Goal: Task Accomplishment & Management: Complete application form

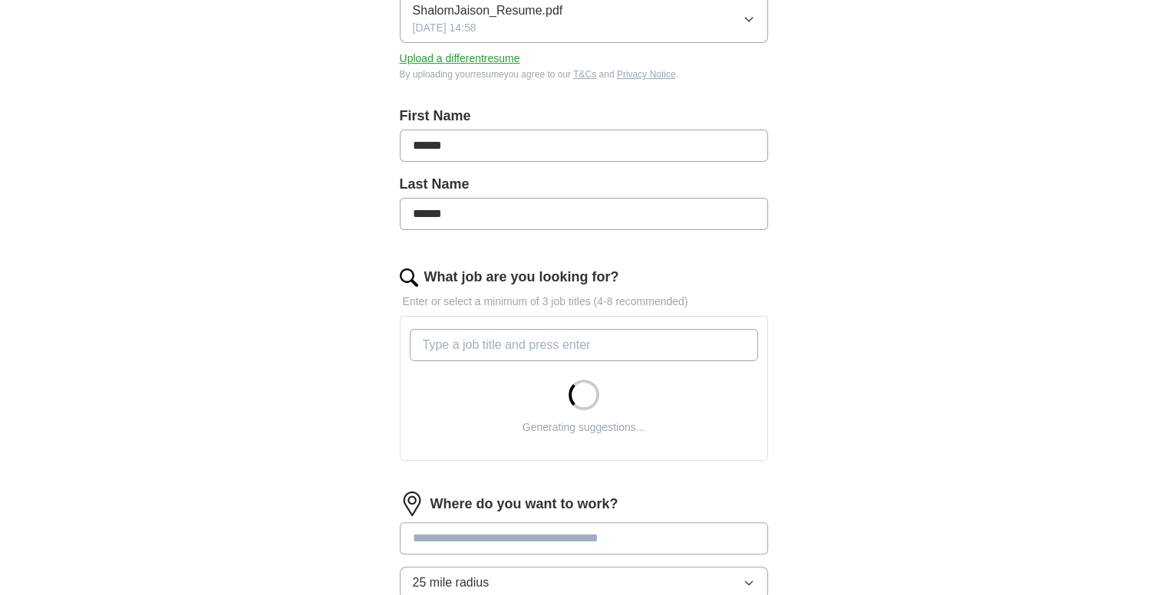
scroll to position [254, 0]
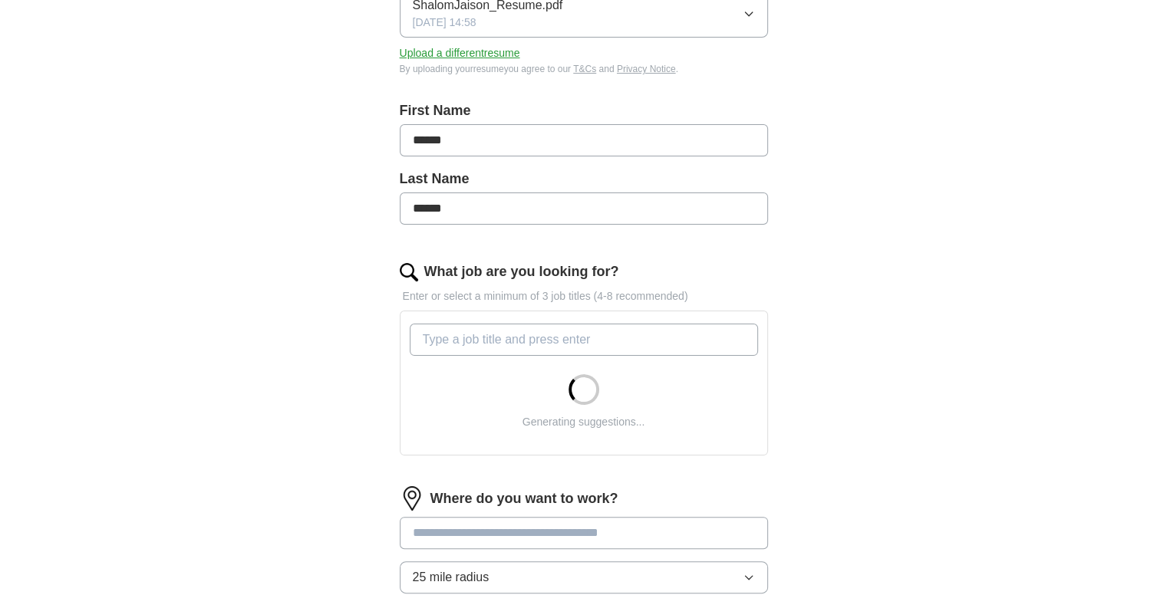
click at [525, 351] on input "What job are you looking for?" at bounding box center [584, 340] width 348 height 32
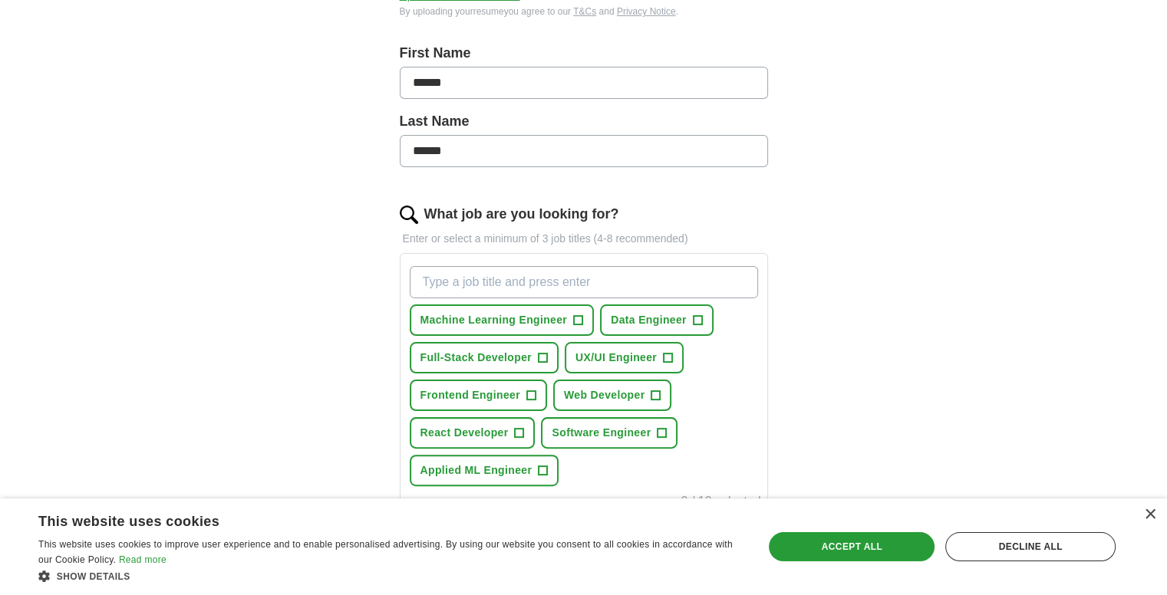
scroll to position [314, 0]
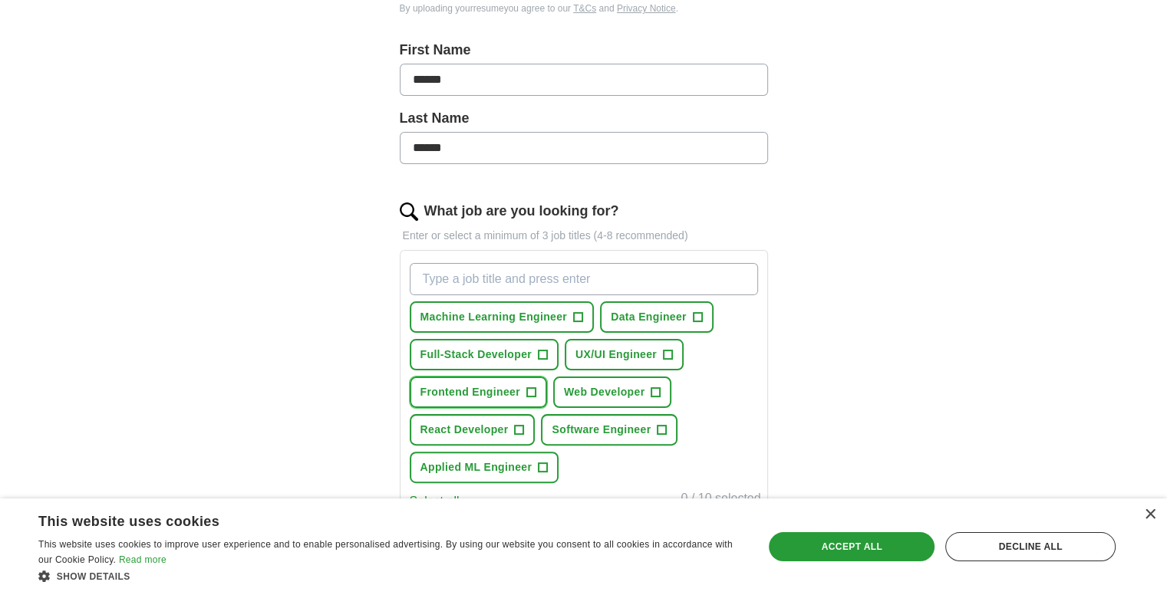
click at [509, 384] on span "Frontend Engineer" at bounding box center [470, 392] width 100 height 16
click at [584, 427] on span "Software Engineer" at bounding box center [600, 430] width 99 height 16
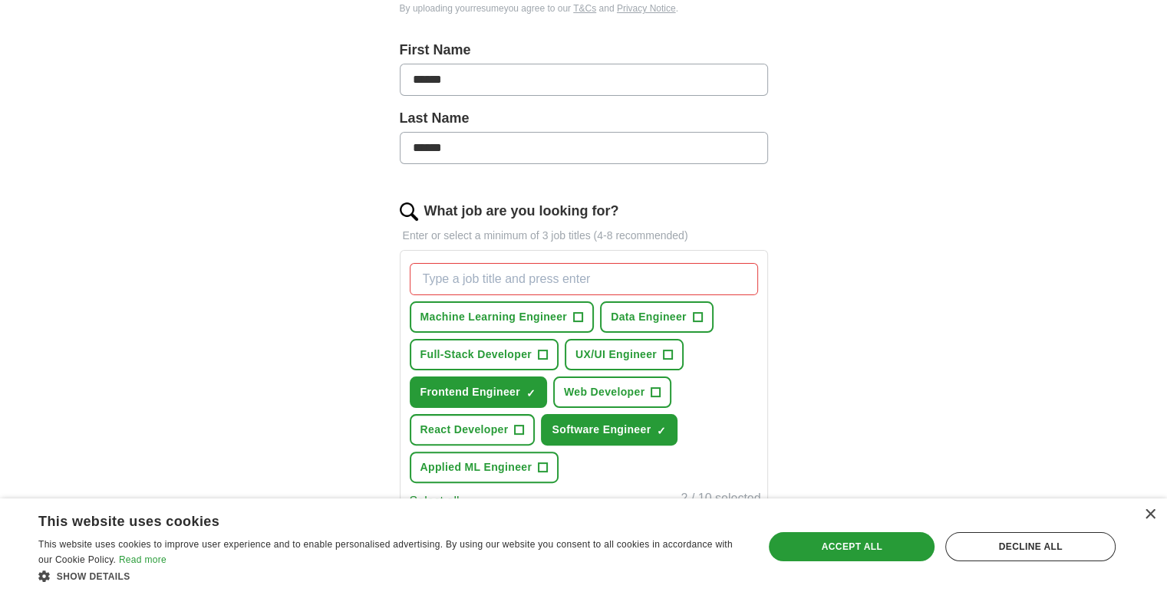
click at [494, 277] on input "What job are you looking for?" at bounding box center [584, 279] width 348 height 32
type input "Software Sales"
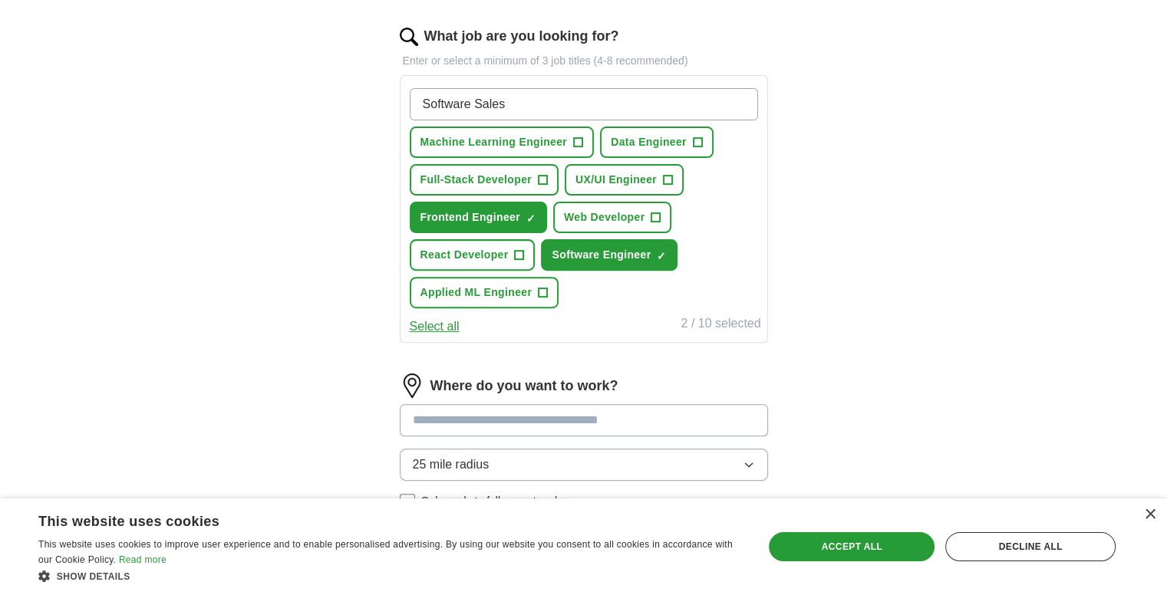
scroll to position [490, 0]
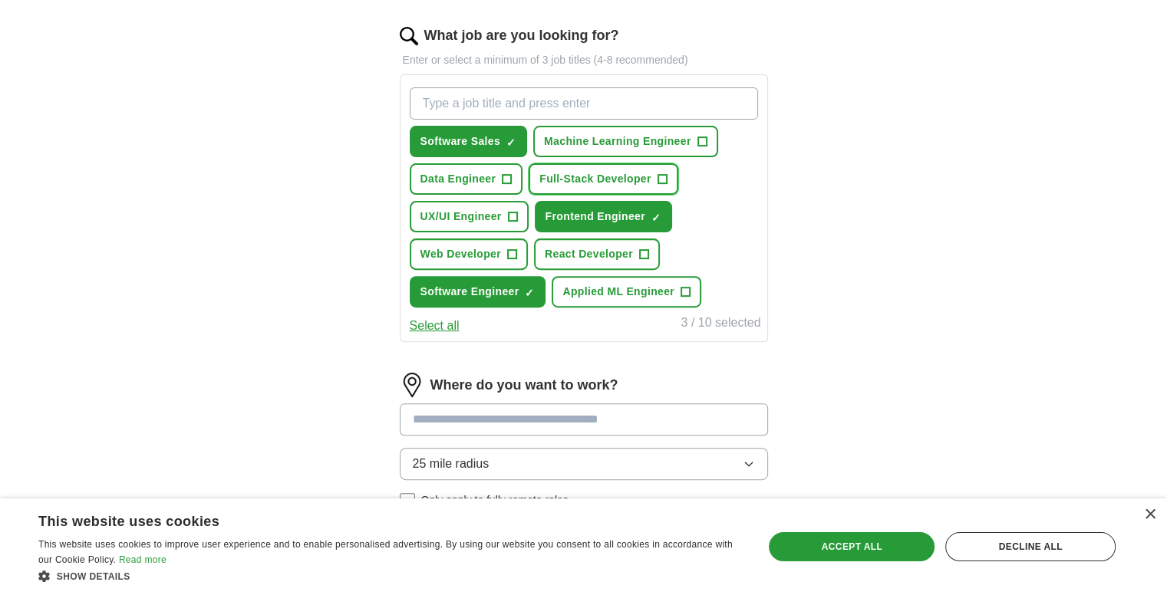
click at [568, 179] on span "Full-Stack Developer" at bounding box center [595, 179] width 112 height 16
click at [476, 209] on span "UX/UI Engineer" at bounding box center [460, 217] width 81 height 16
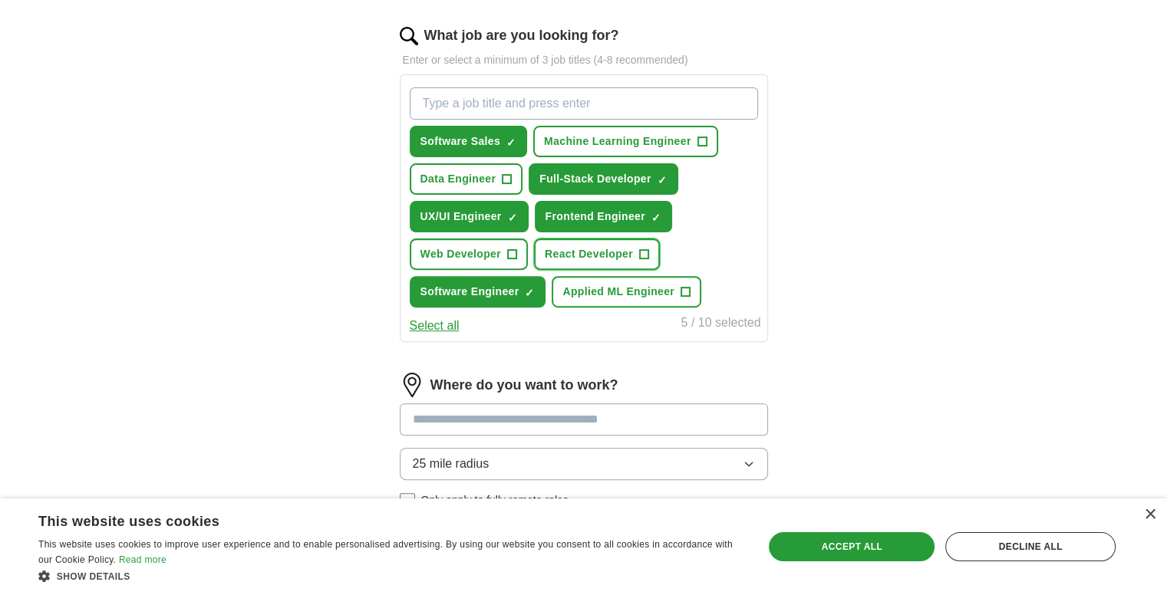
click at [577, 252] on span "React Developer" at bounding box center [589, 254] width 88 height 16
click at [457, 247] on span "Web Developer" at bounding box center [460, 254] width 81 height 16
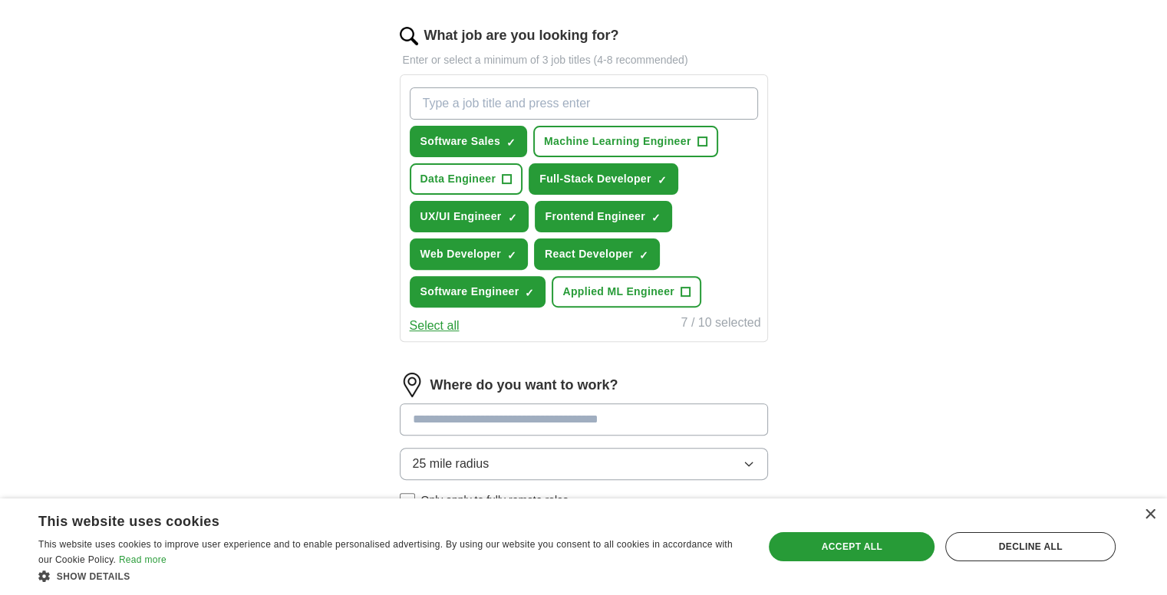
click at [565, 94] on input "What job are you looking for?" at bounding box center [584, 103] width 348 height 32
type input "p"
type input "["
type input "Sales Engineer"
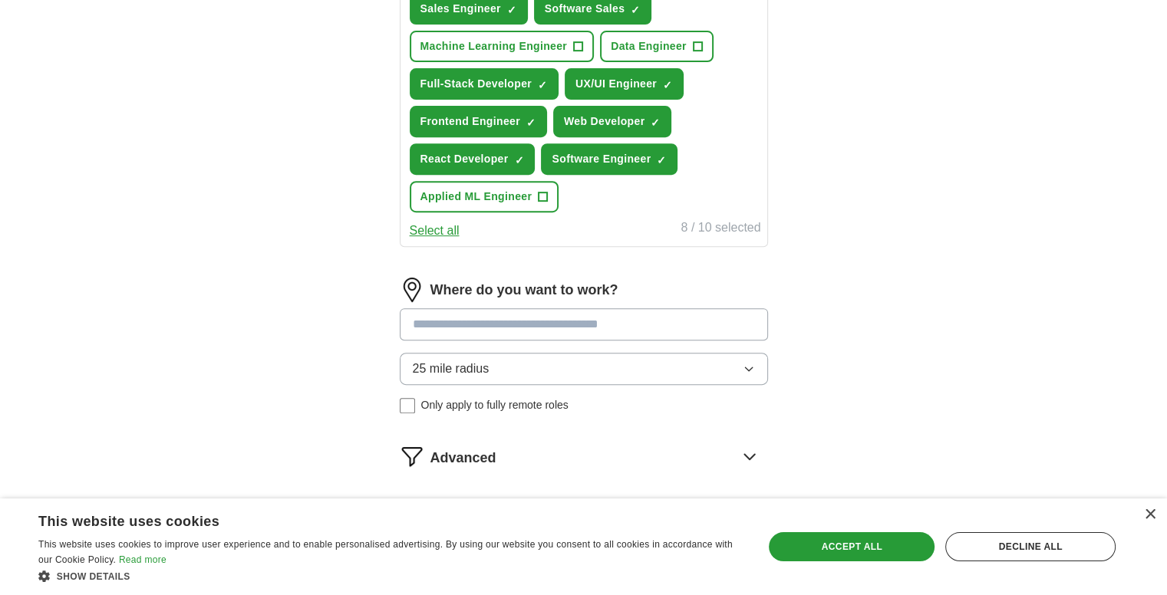
scroll to position [625, 0]
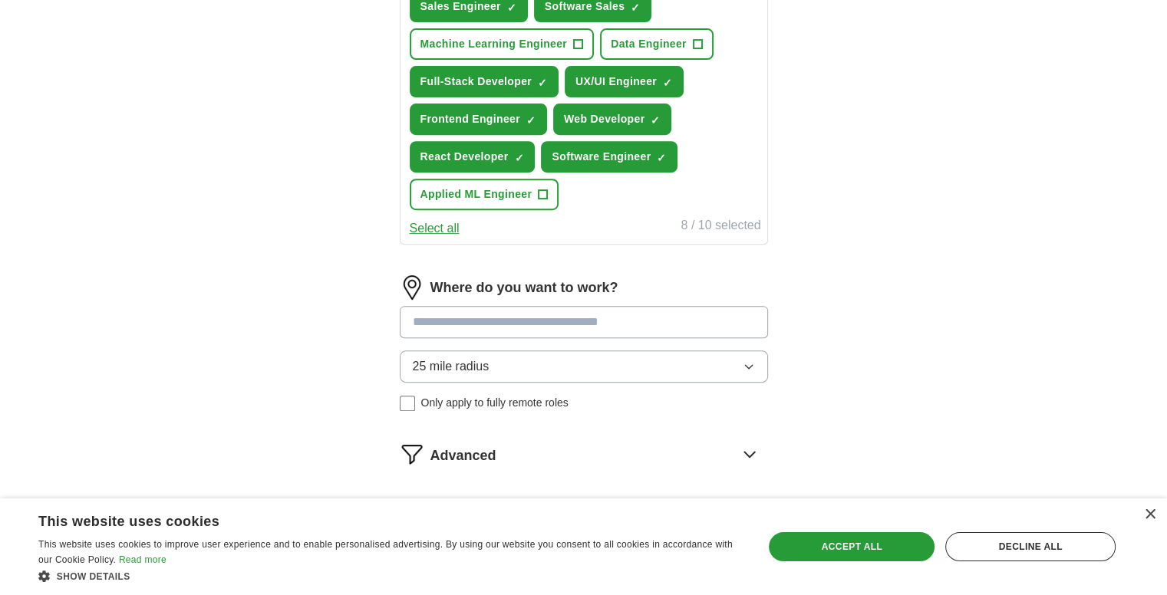
click at [494, 319] on input at bounding box center [584, 322] width 368 height 32
type input "******"
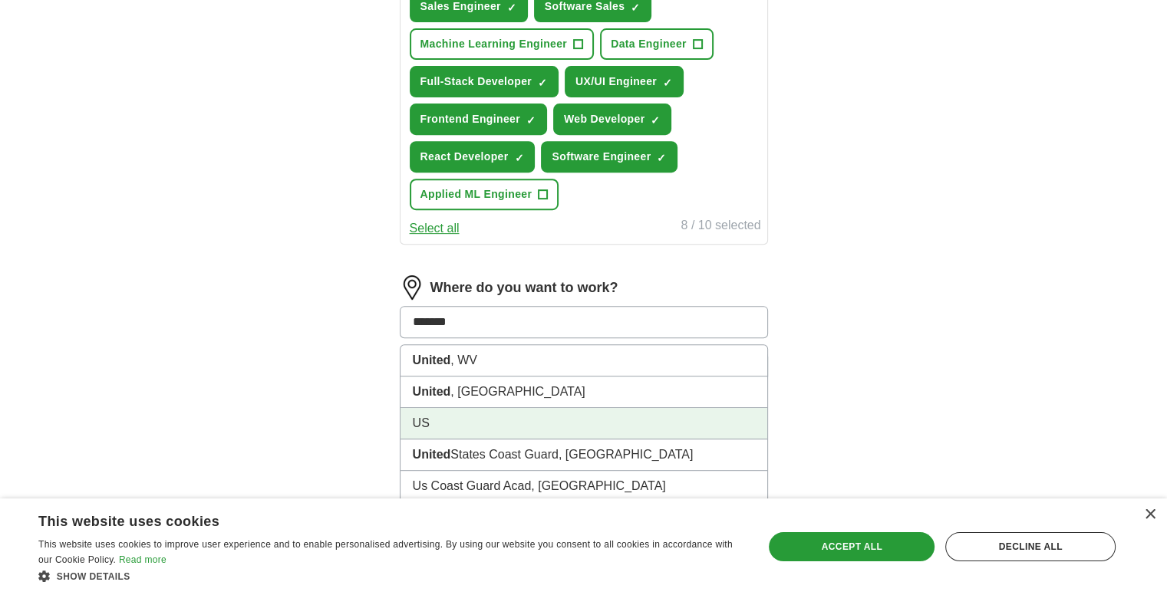
click at [476, 416] on li "US" at bounding box center [583, 423] width 367 height 31
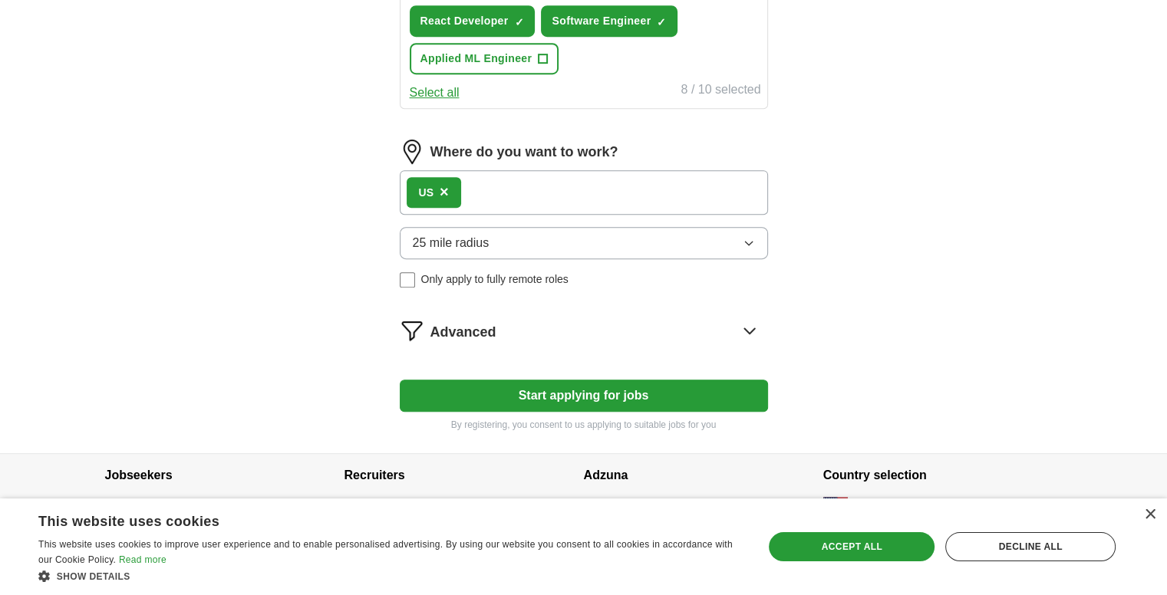
scroll to position [767, 0]
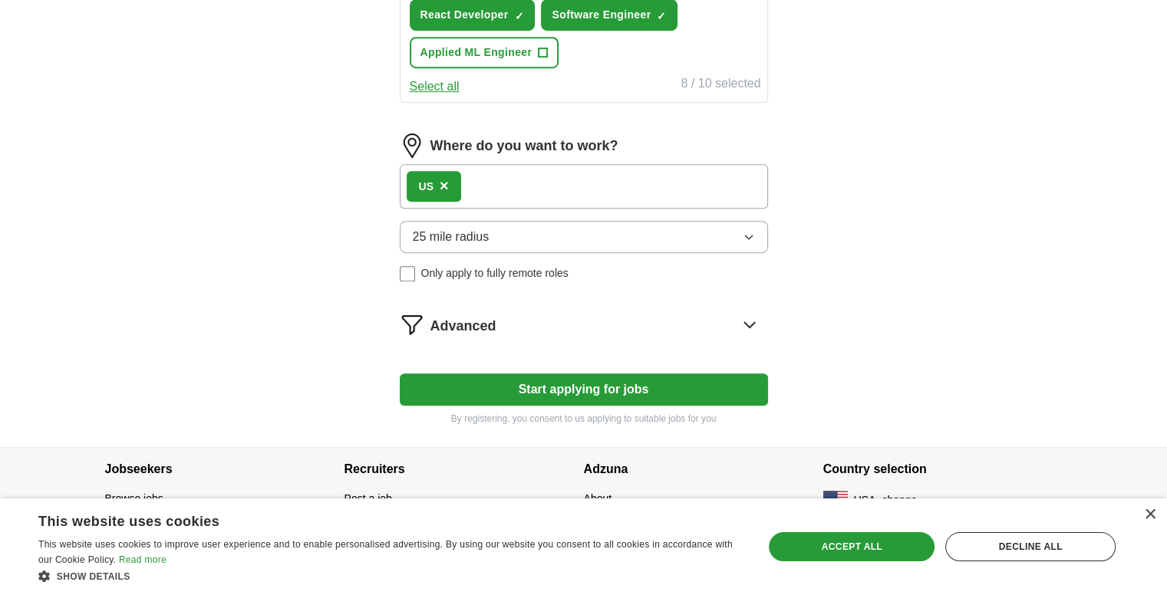
click at [514, 321] on div "Advanced" at bounding box center [598, 324] width 337 height 25
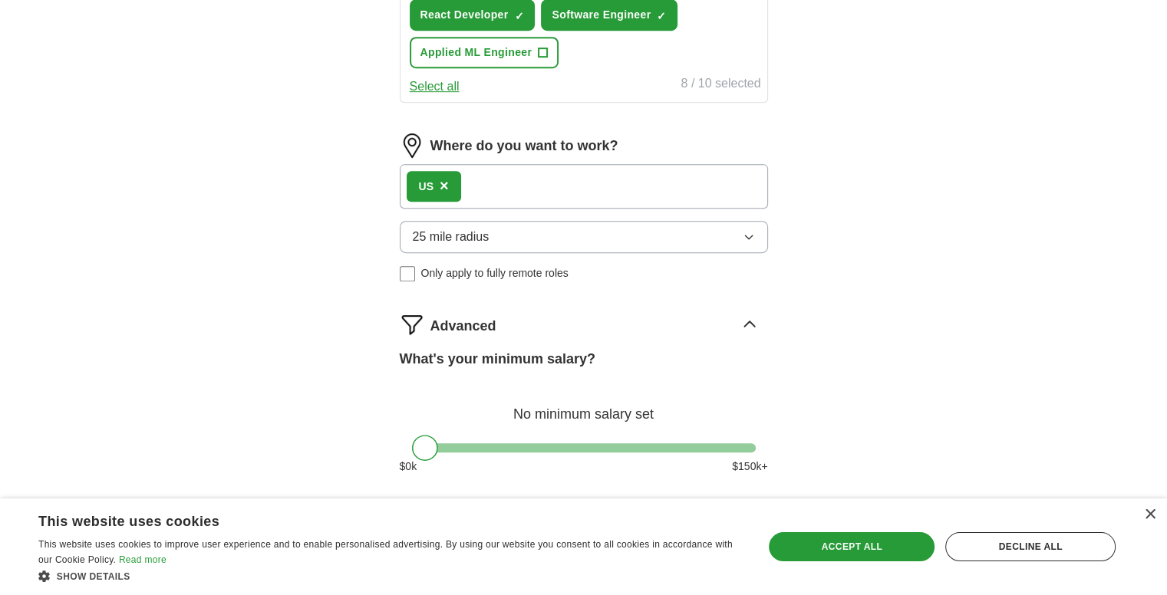
scroll to position [917, 0]
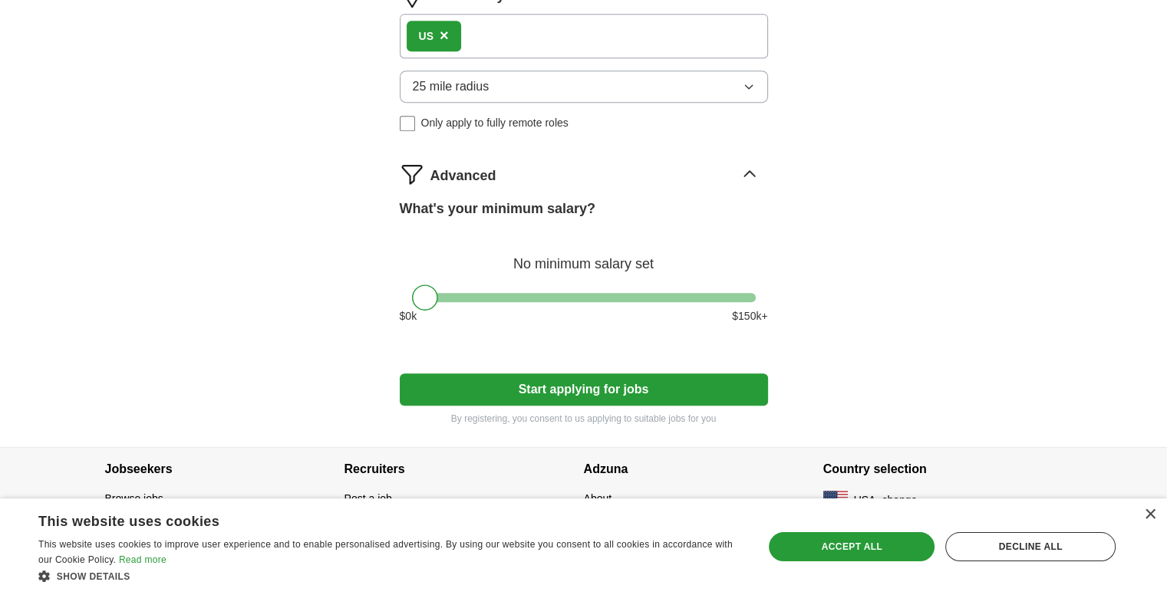
click at [522, 374] on button "Start applying for jobs" at bounding box center [584, 390] width 368 height 32
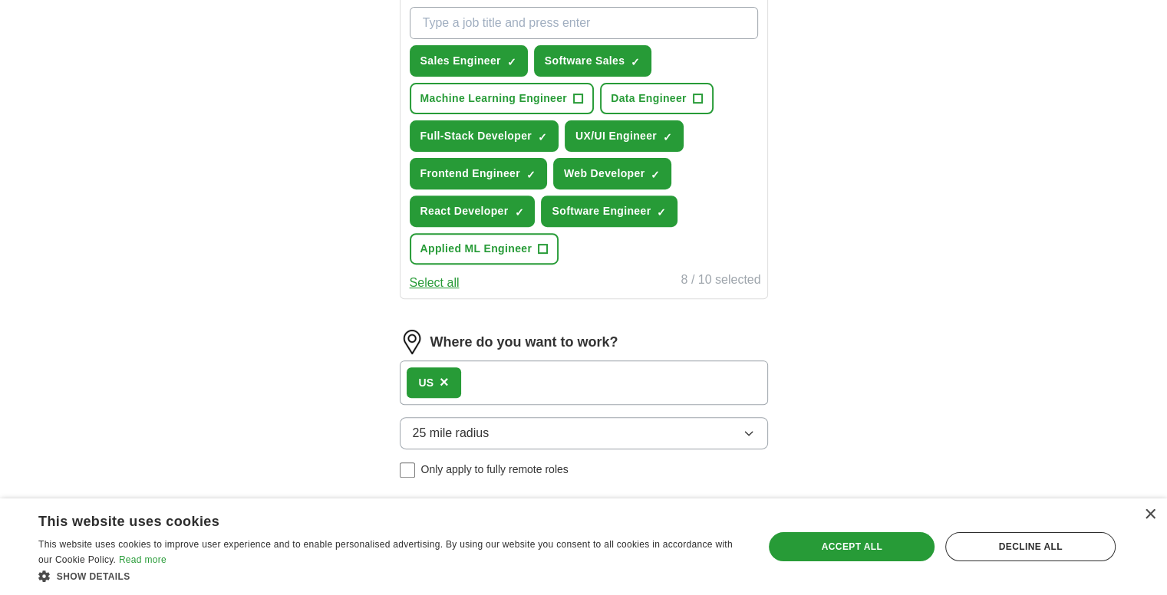
select select "**"
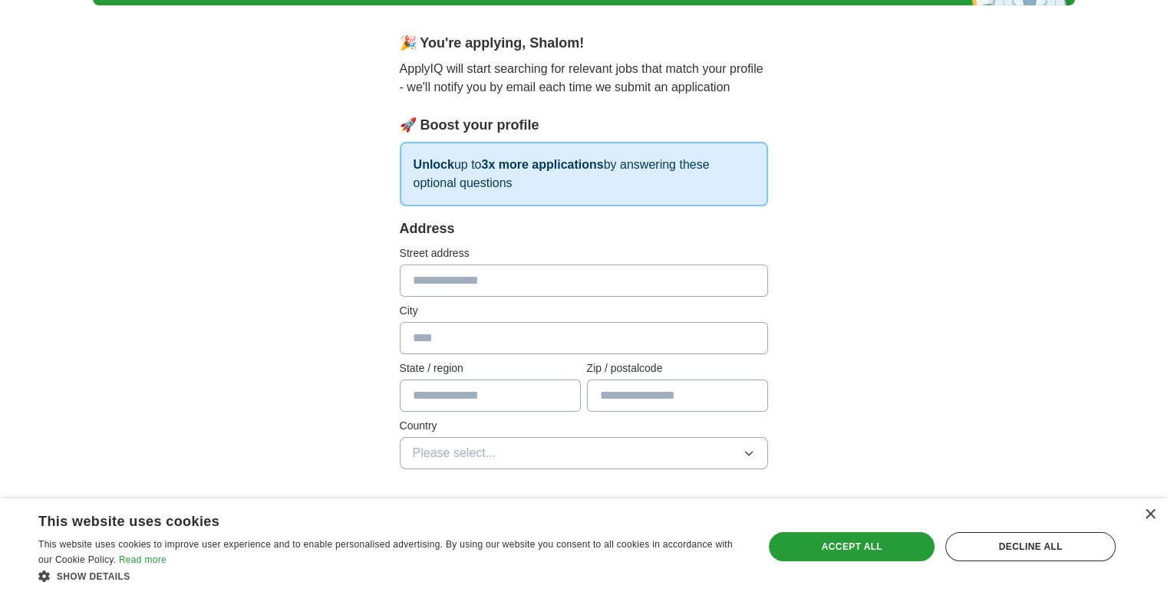
scroll to position [116, 0]
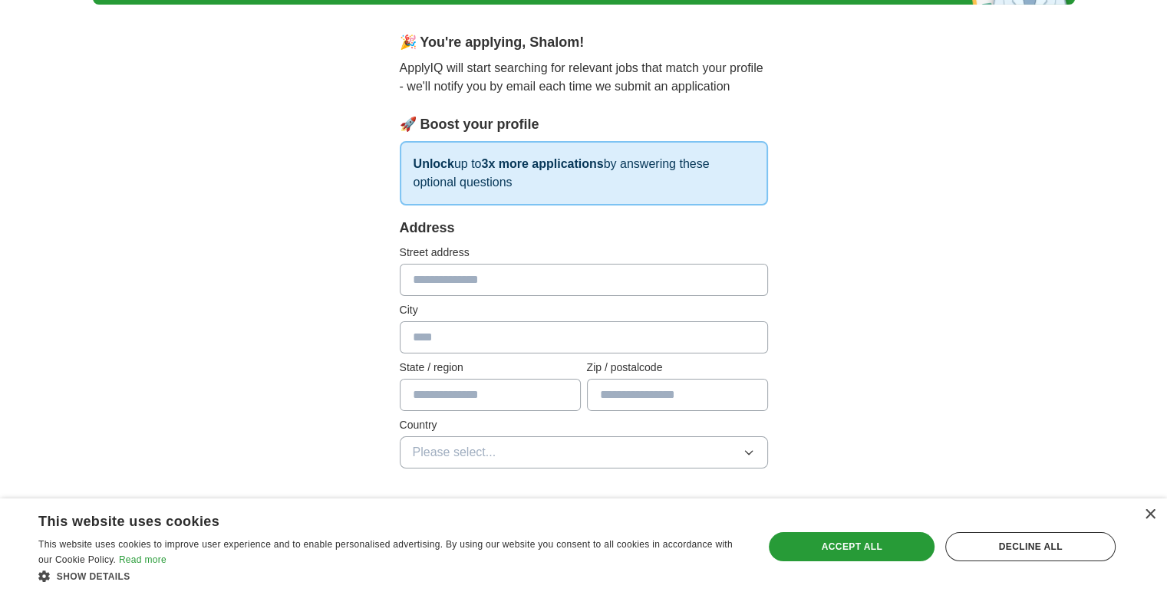
click at [502, 291] on input "text" at bounding box center [584, 280] width 368 height 32
type input "**********"
type input "*******"
type input "*"
type input "**"
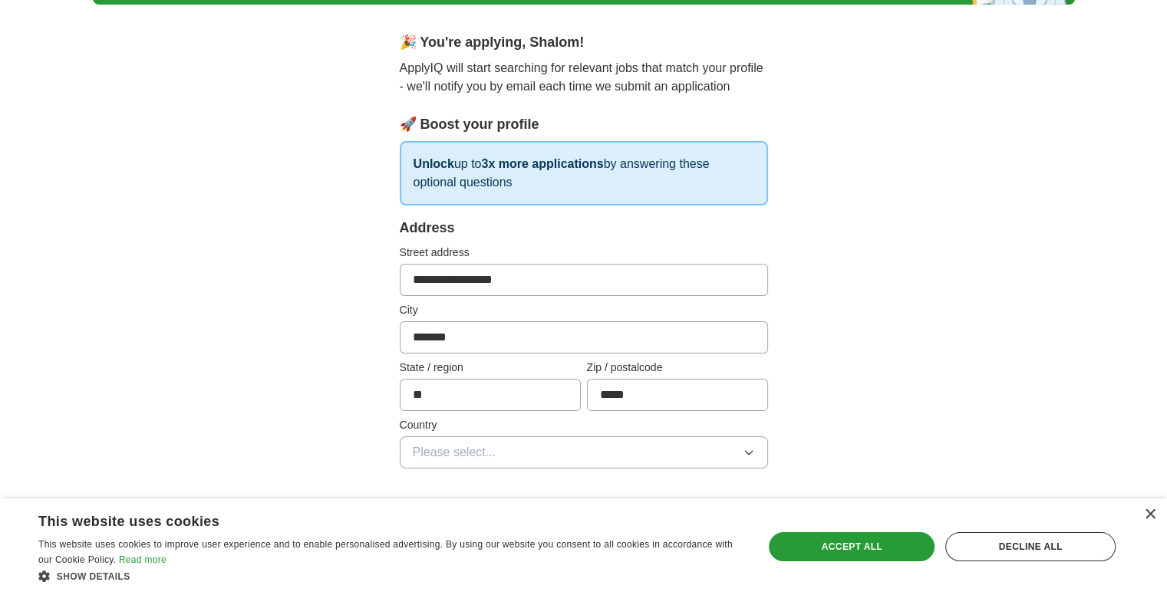
type input "*****"
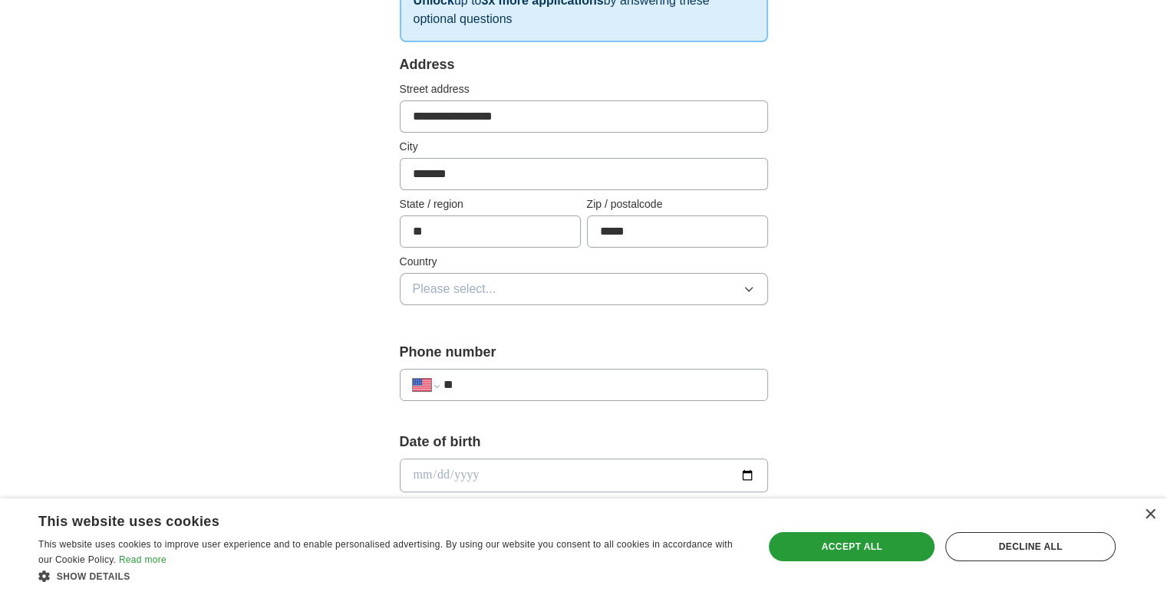
click at [498, 274] on button "Please select..." at bounding box center [584, 289] width 368 height 32
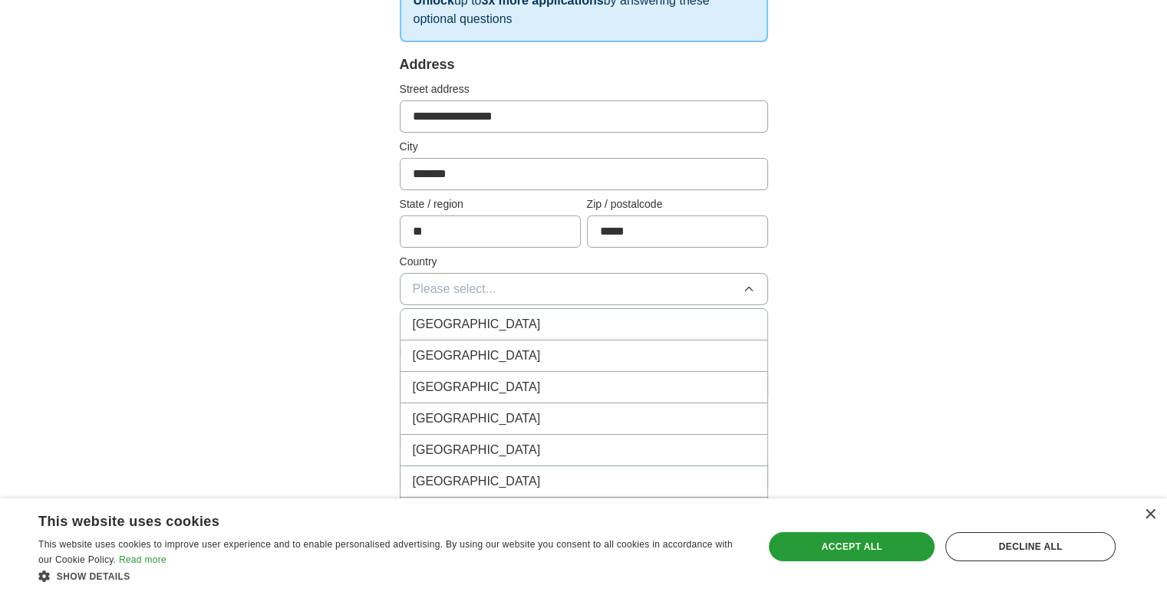
click at [487, 347] on div "[GEOGRAPHIC_DATA]" at bounding box center [584, 356] width 342 height 18
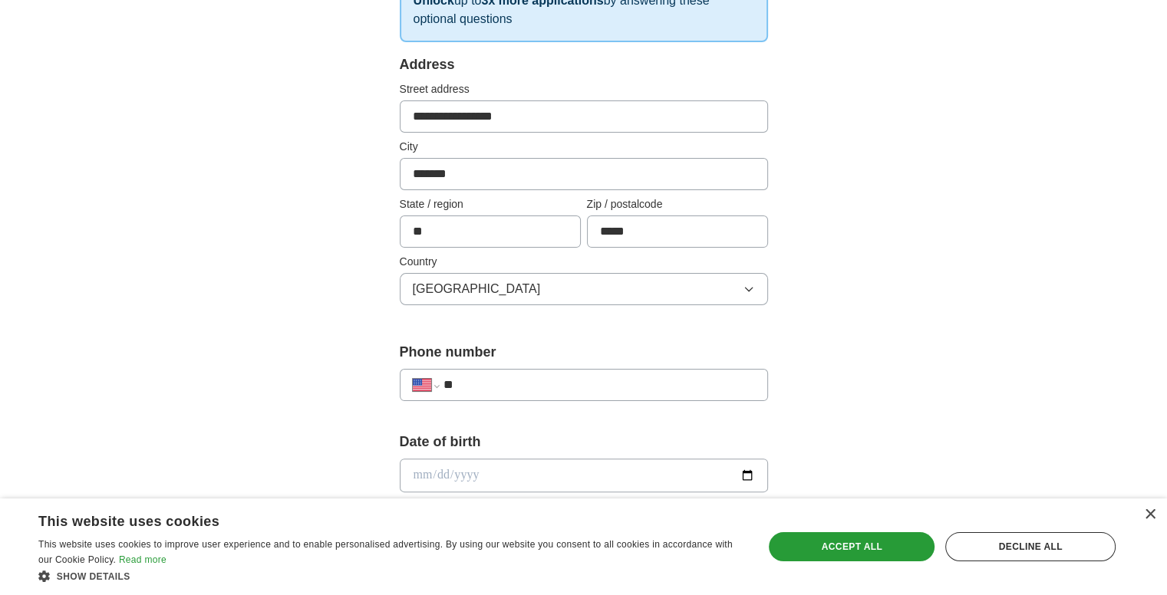
scroll to position [436, 0]
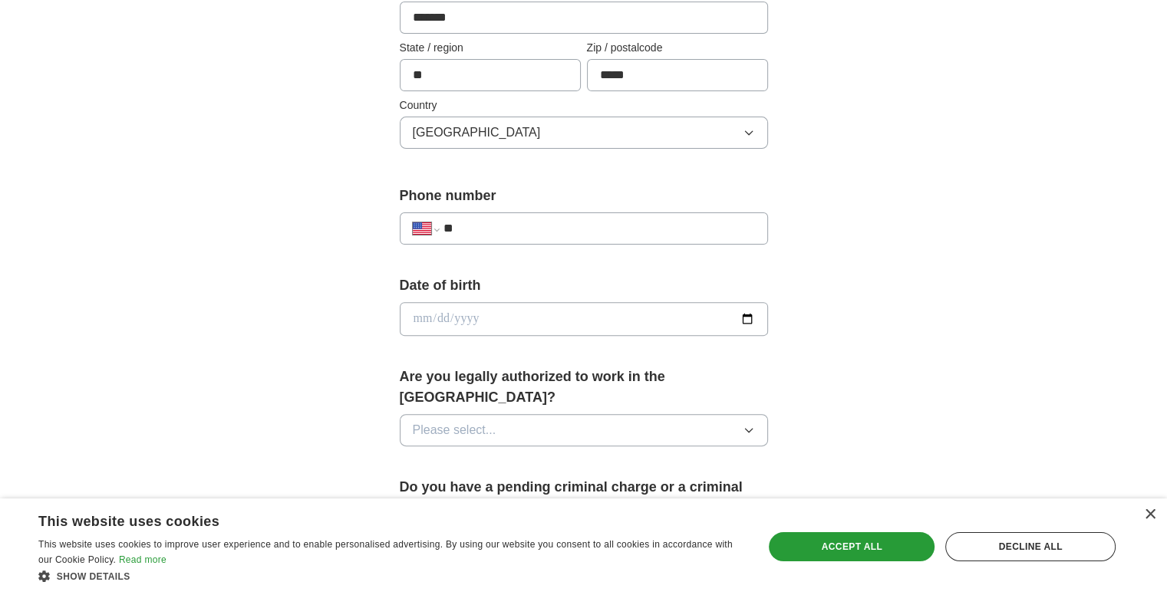
click at [492, 228] on input "**" at bounding box center [598, 228] width 311 height 18
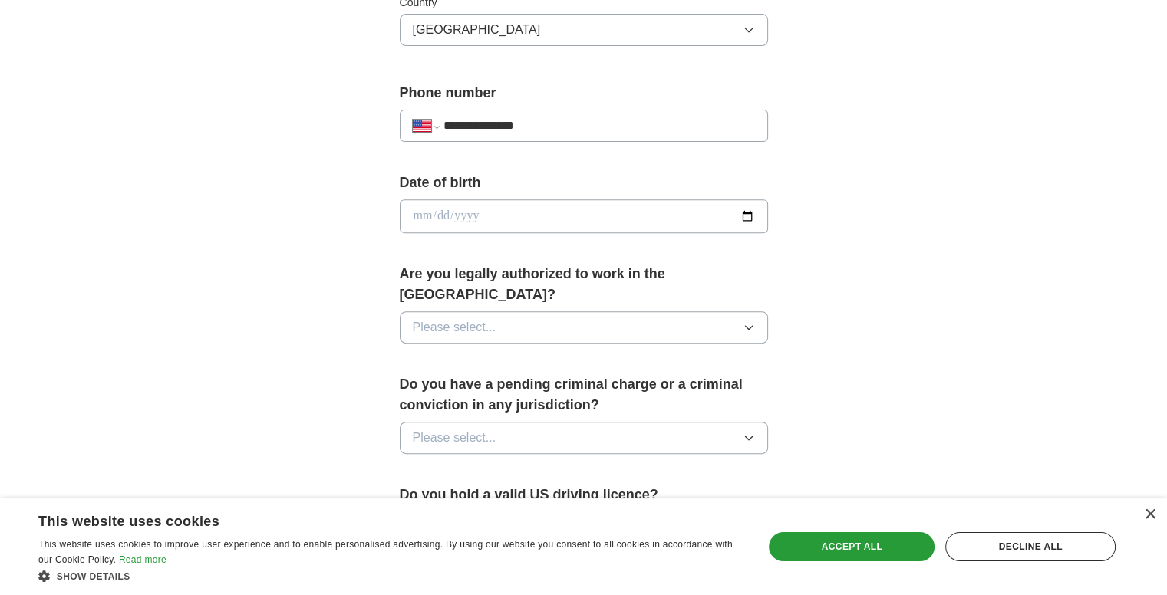
scroll to position [546, 0]
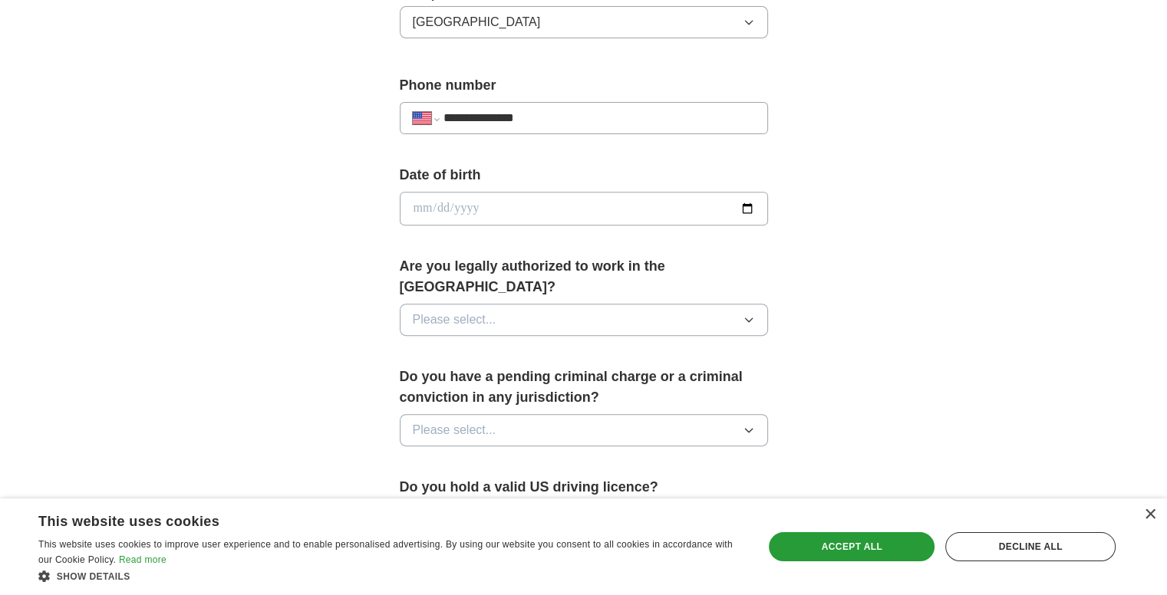
type input "**********"
click at [756, 203] on input "date" at bounding box center [584, 209] width 368 height 34
type input "**********"
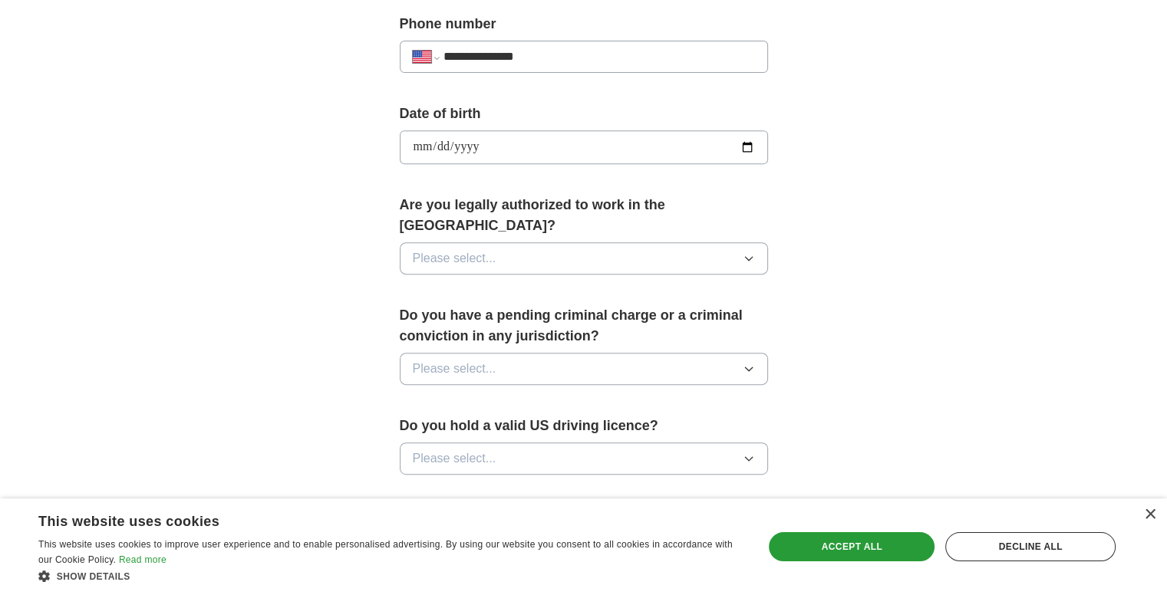
scroll to position [610, 0]
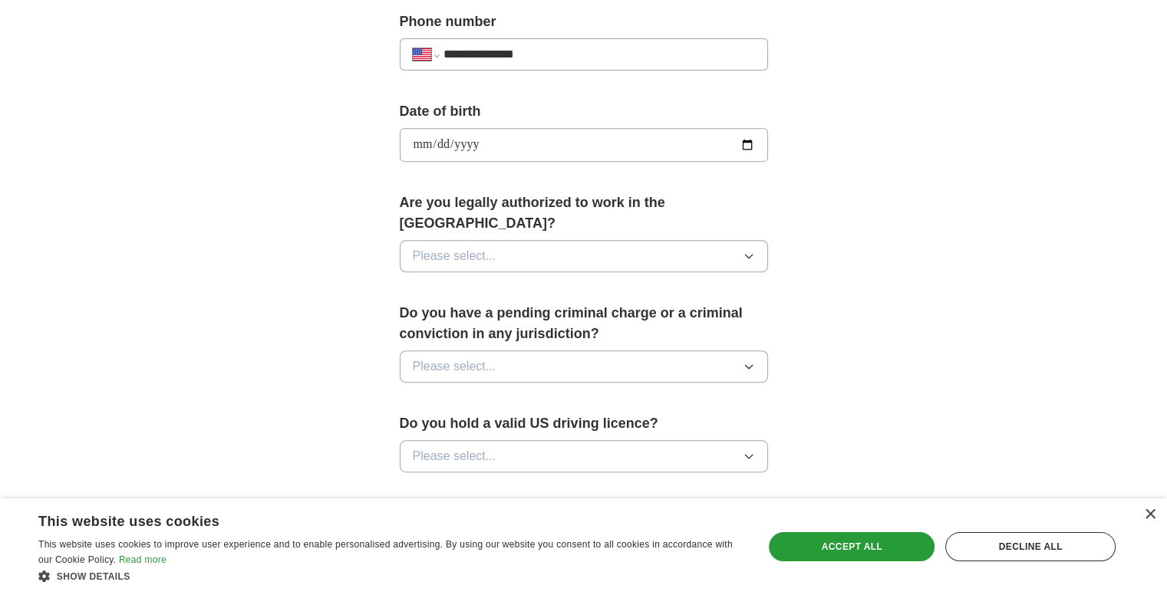
click at [488, 247] on span "Please select..." at bounding box center [455, 256] width 84 height 18
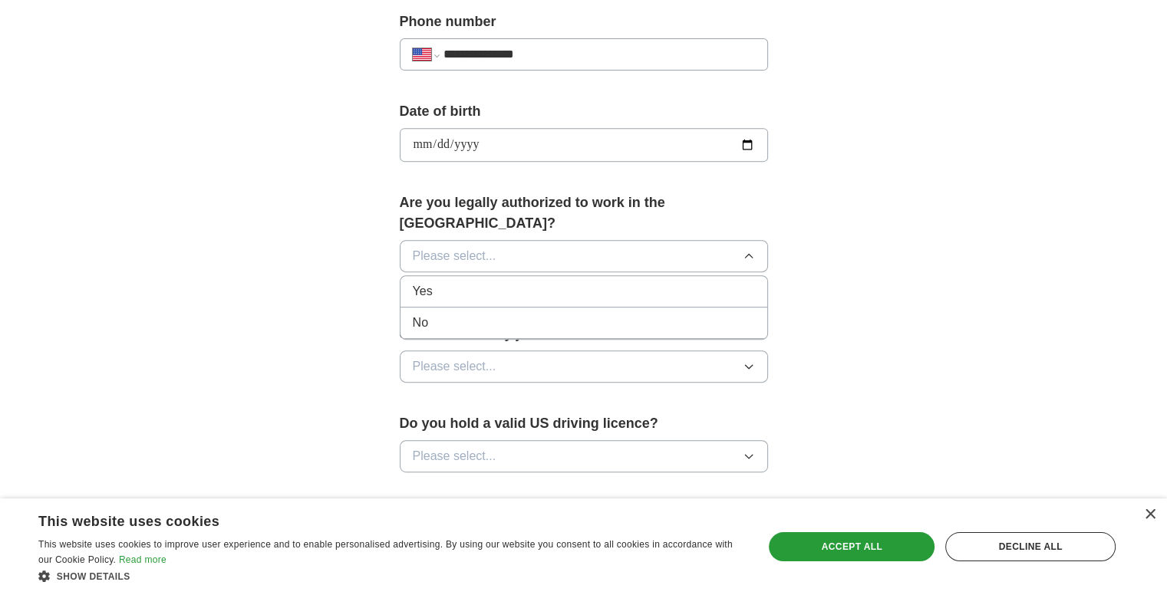
click at [479, 282] on div "Yes" at bounding box center [584, 291] width 342 height 18
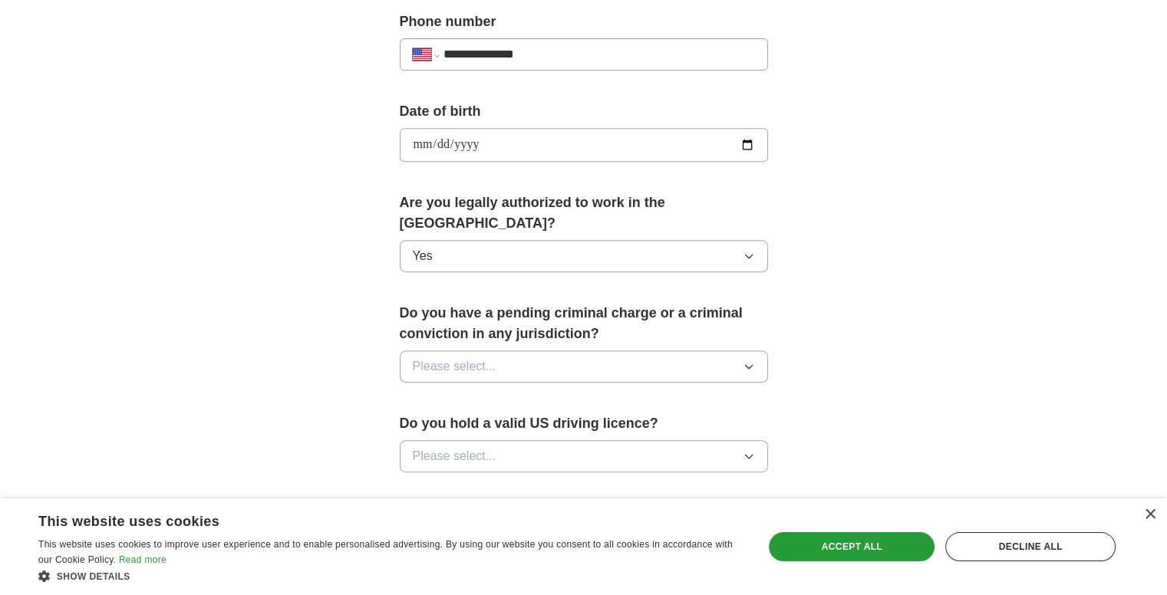
click at [467, 357] on span "Please select..." at bounding box center [455, 366] width 84 height 18
click at [460, 424] on div "No" at bounding box center [584, 433] width 342 height 18
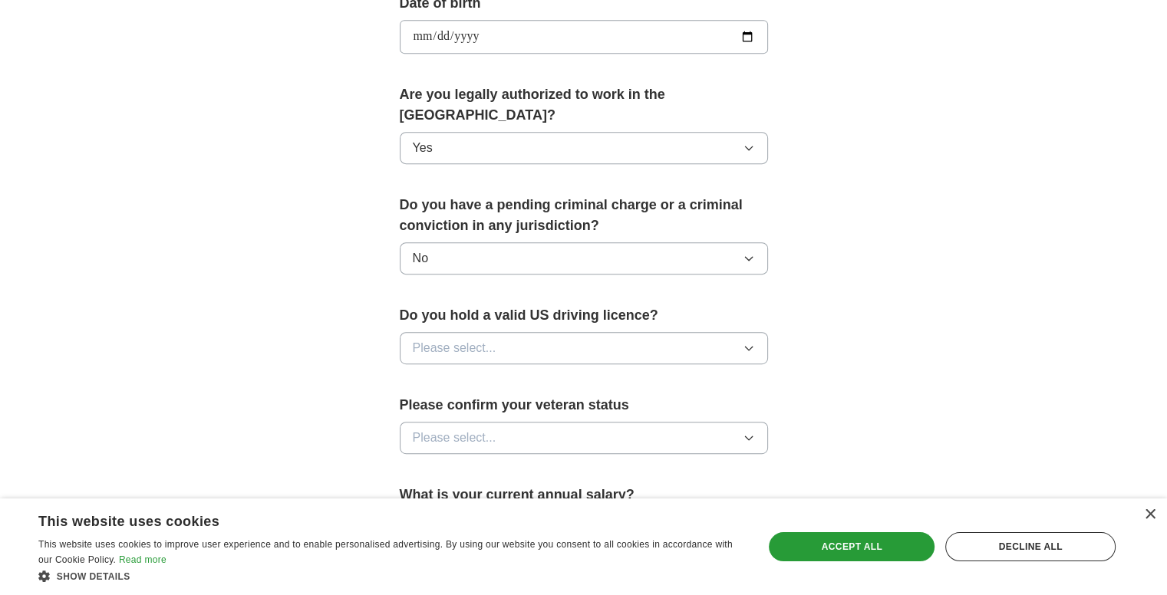
scroll to position [718, 0]
click at [480, 339] on span "Please select..." at bounding box center [455, 348] width 84 height 18
click at [466, 406] on div "No" at bounding box center [584, 415] width 342 height 18
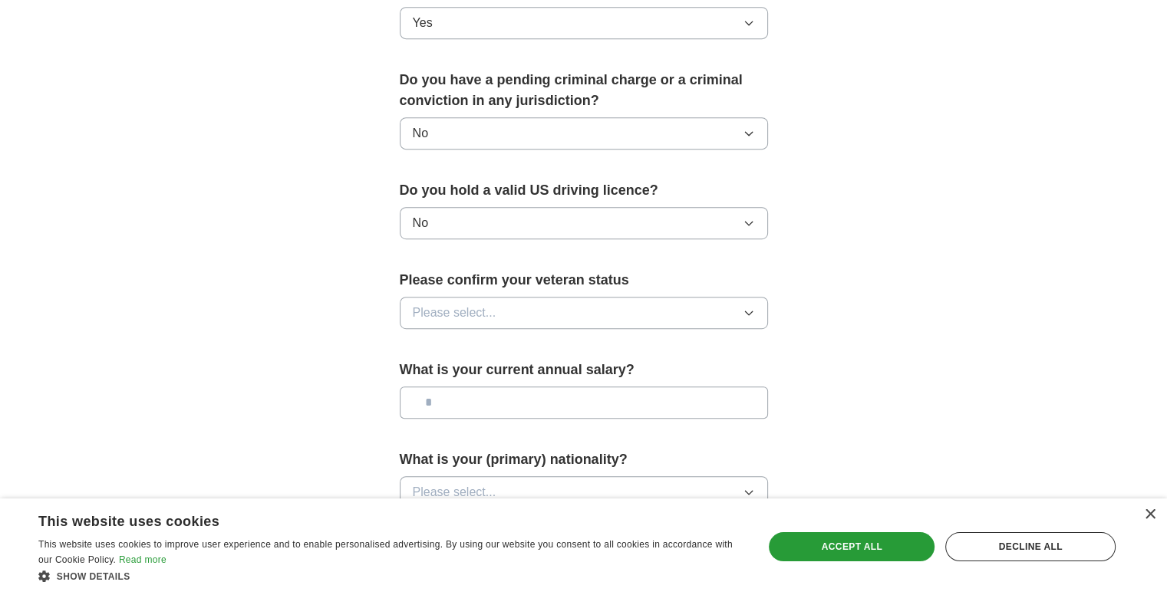
click at [479, 304] on span "Please select..." at bounding box center [455, 313] width 84 height 18
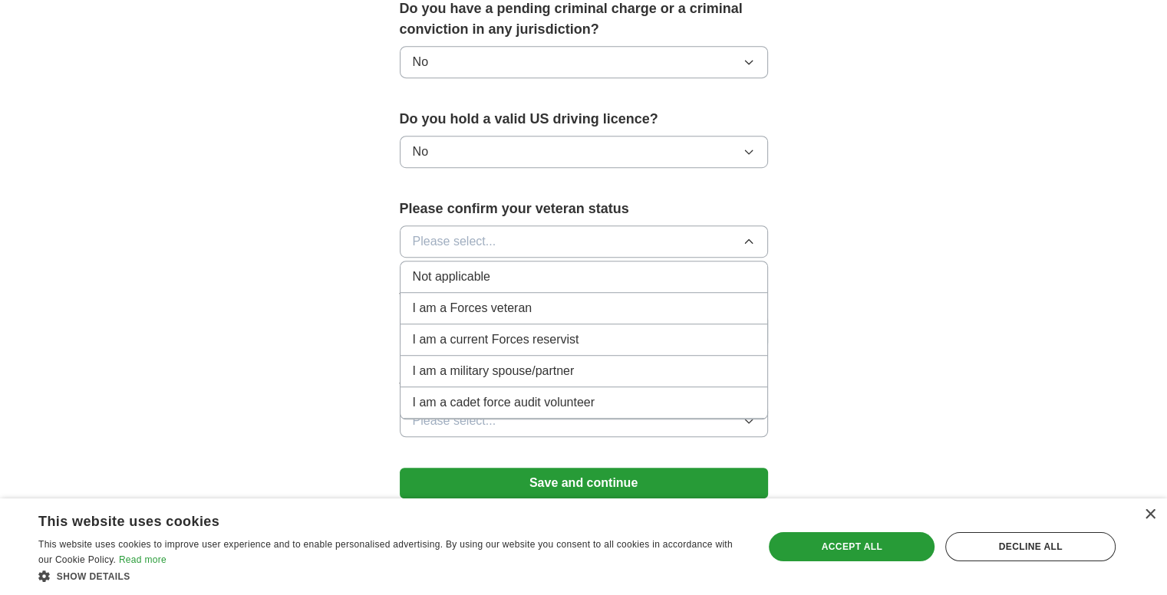
scroll to position [919, 0]
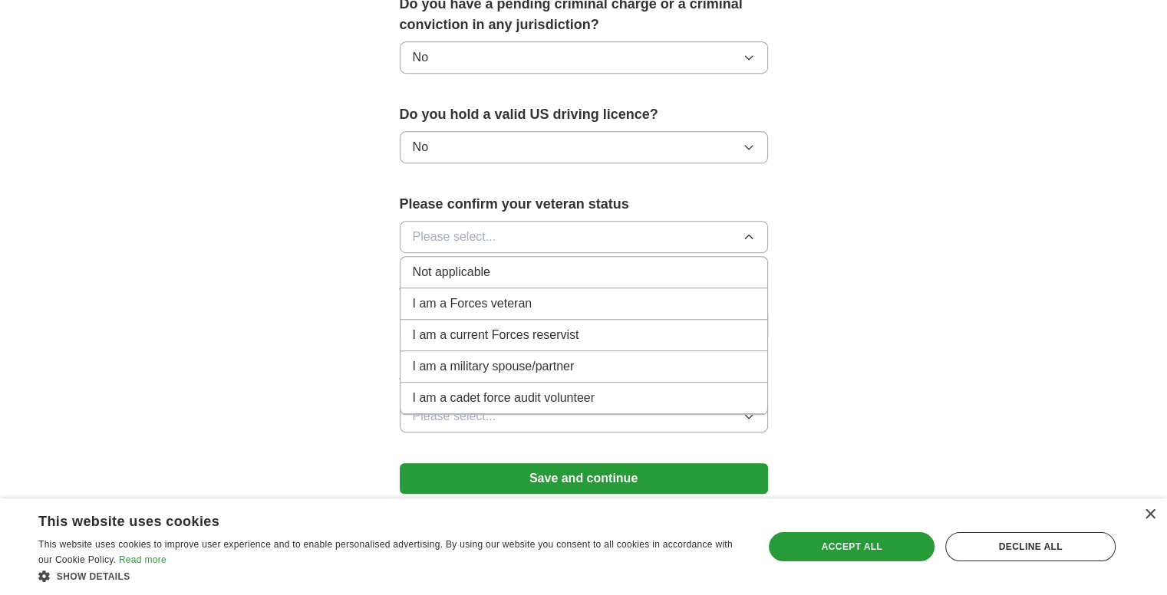
click at [470, 263] on span "Not applicable" at bounding box center [451, 272] width 77 height 18
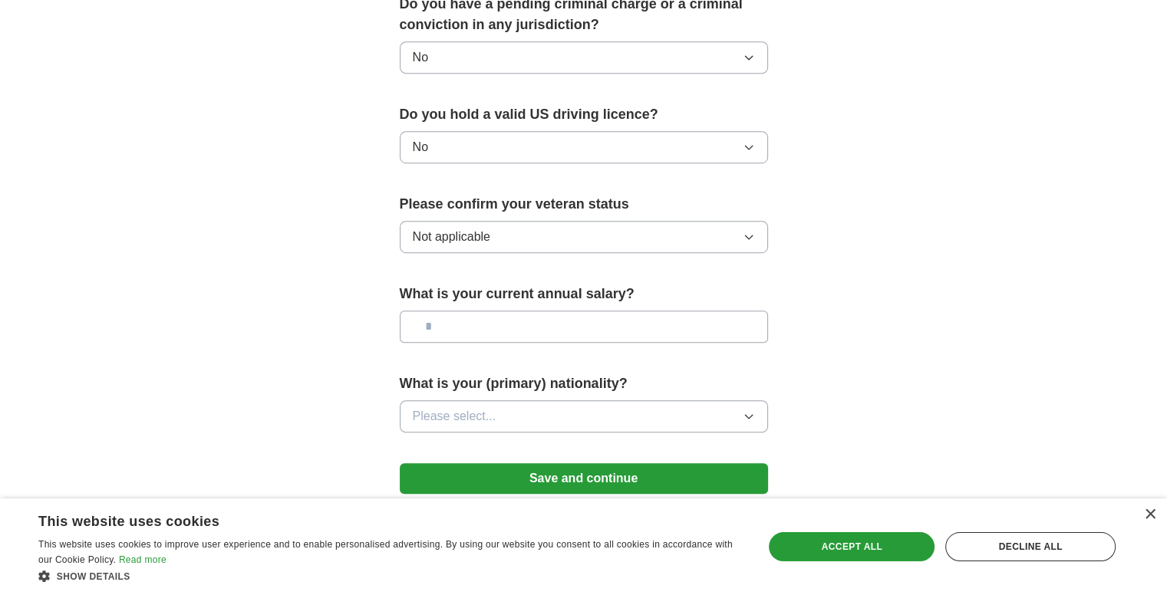
scroll to position [978, 0]
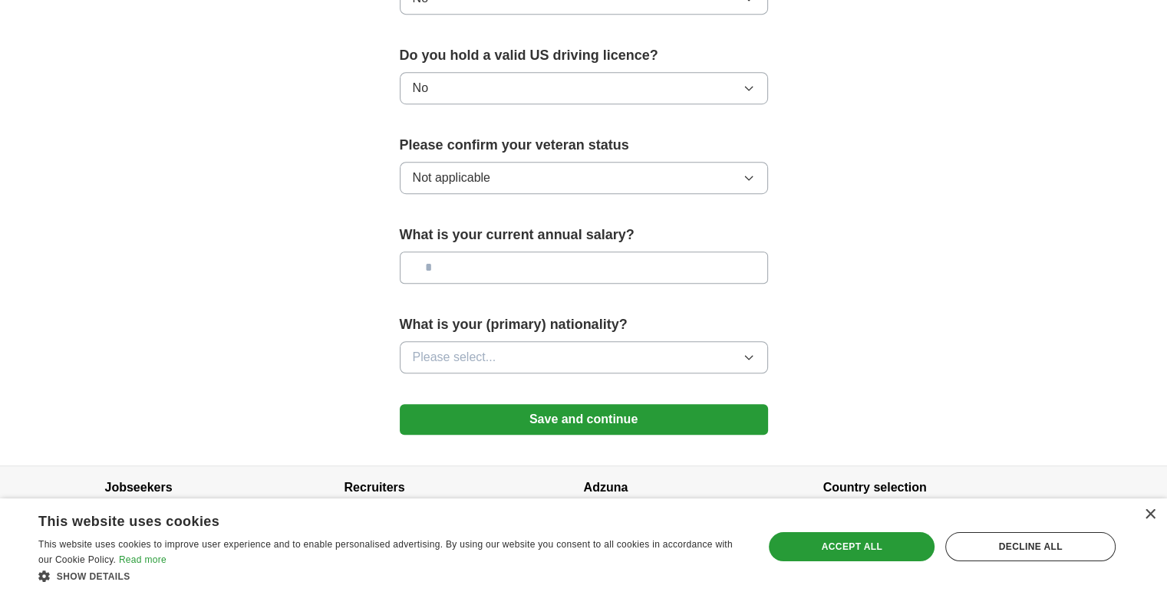
click at [503, 405] on button "Save and continue" at bounding box center [584, 419] width 368 height 31
